Goal: Find specific page/section: Find specific page/section

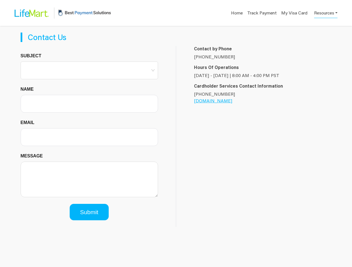
click at [176, 134] on div "Contact by Phone [PHONE_NUMBER] Hours Of Operations [DATE] - [DATE] | 8:00 AM -…" at bounding box center [253, 137] width 155 height 182
click at [325, 13] on link "Resources" at bounding box center [325, 12] width 23 height 11
click at [89, 70] on span at bounding box center [89, 70] width 131 height 17
click at [176, 134] on div "Contact by Phone [PHONE_NUMBER] Hours Of Operations [DATE] - [DATE] | 8:00 AM -…" at bounding box center [253, 137] width 155 height 182
click at [325, 13] on link "Resources" at bounding box center [325, 12] width 23 height 11
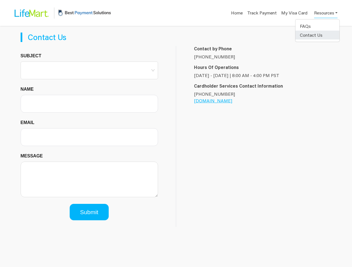
click at [89, 70] on span at bounding box center [89, 70] width 131 height 17
